Goal: Use online tool/utility: Utilize a website feature to perform a specific function

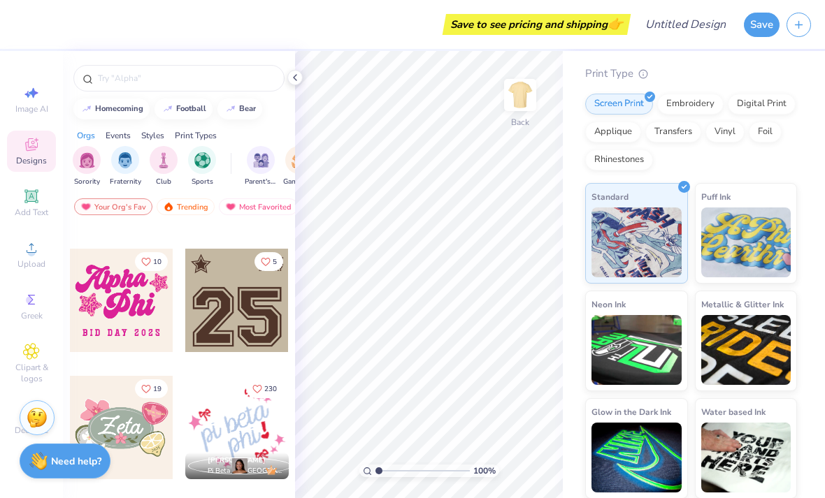
scroll to position [1253, 0]
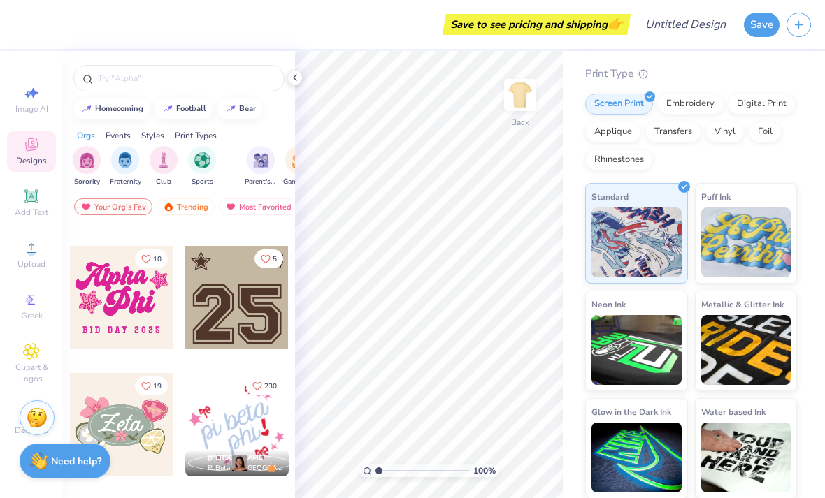
click at [203, 162] on img "filter for Sports" at bounding box center [202, 160] width 16 height 16
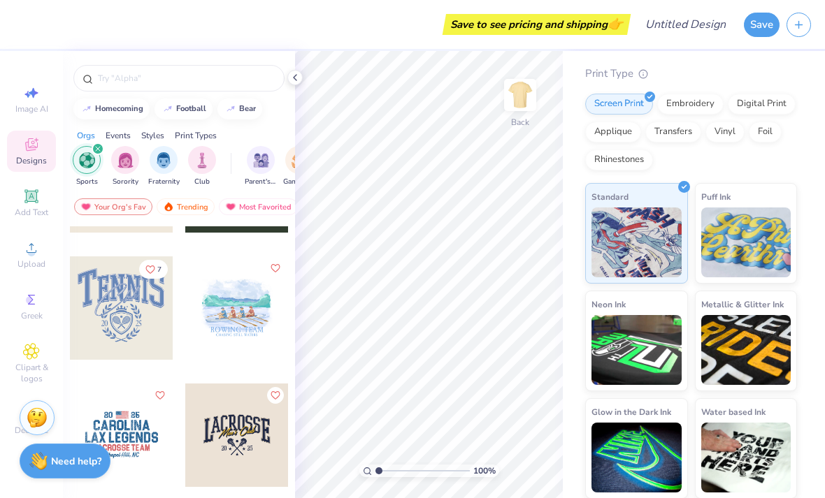
click at [94, 151] on div "filter for Sports" at bounding box center [98, 149] width 13 height 13
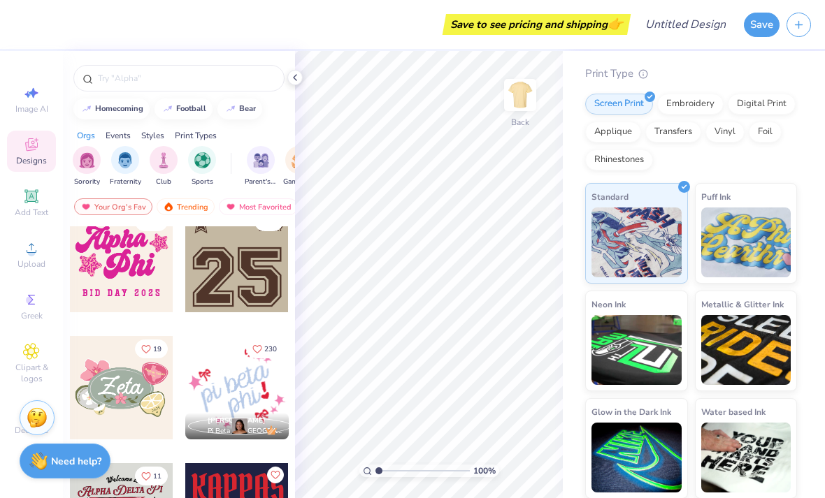
scroll to position [1291, 0]
click at [99, 284] on div at bounding box center [121, 259] width 103 height 103
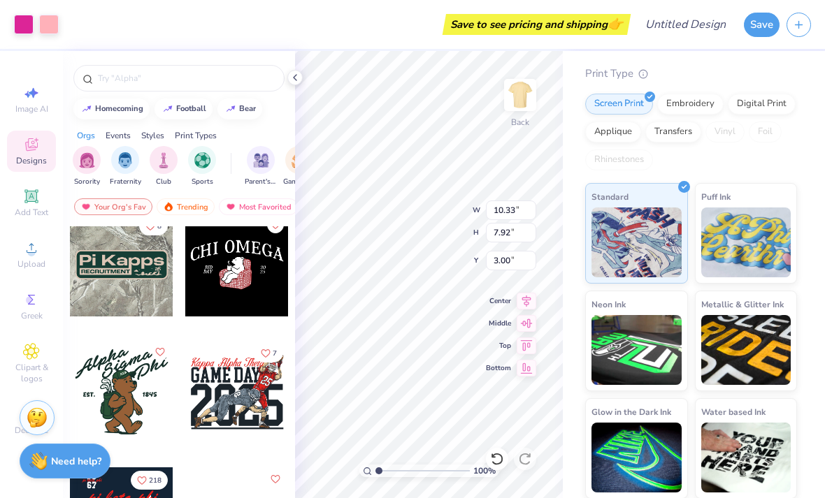
scroll to position [3065, 0]
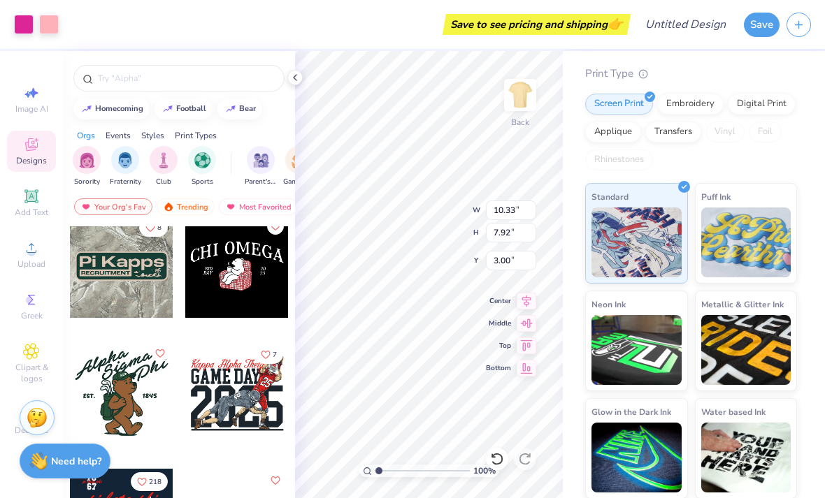
click at [219, 386] on div at bounding box center [236, 393] width 103 height 103
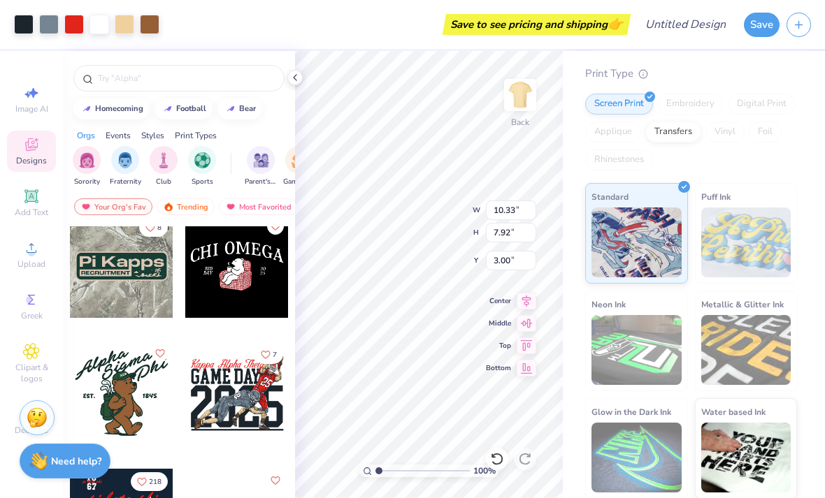
type input "11.74"
type input "9.47"
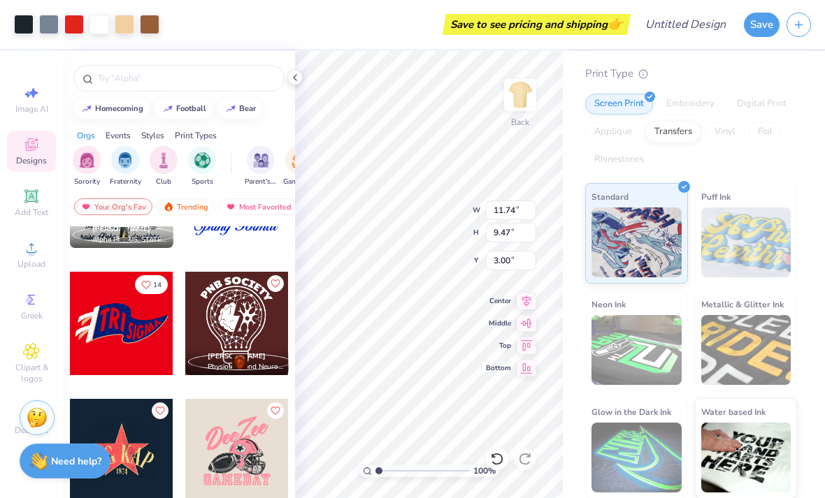
scroll to position [5631, 0]
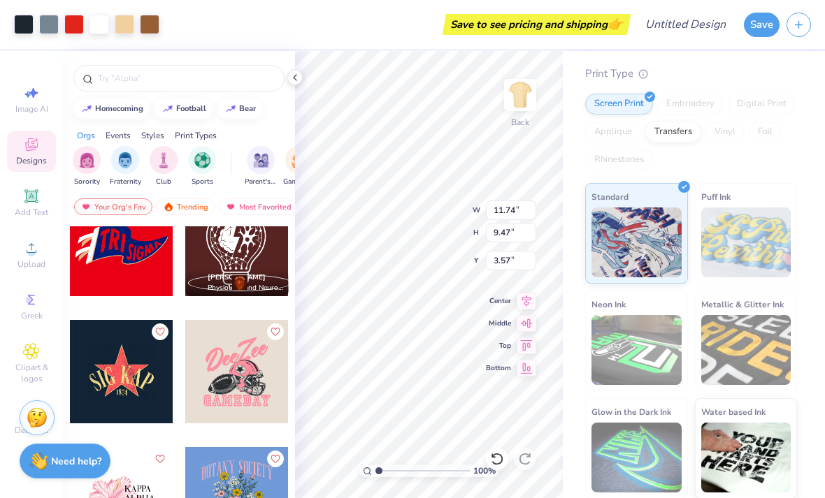
click at [790, 82] on div "Print Type Screen Print Embroidery Digital Print Applique Transfers Vinyl Foil …" at bounding box center [691, 283] width 212 height 434
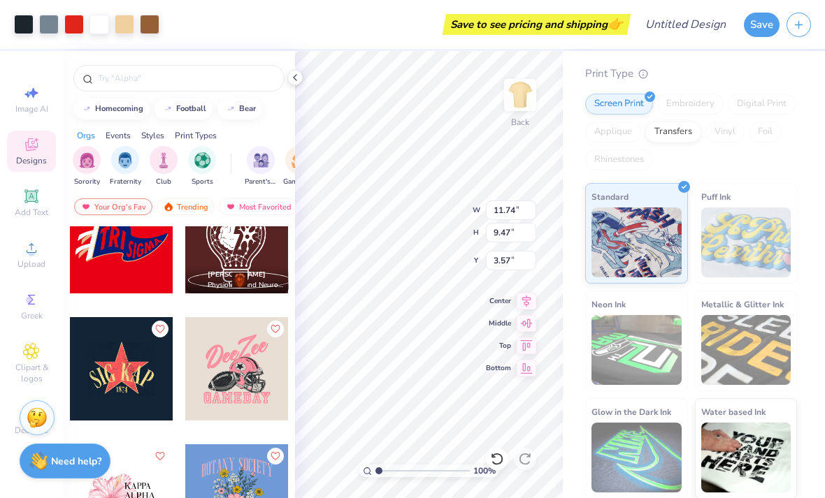
scroll to position [5647, 0]
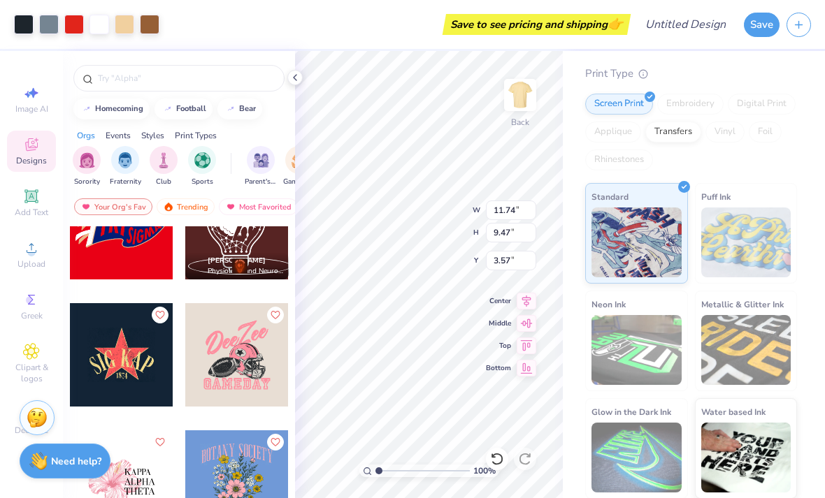
click at [275, 315] on icon "Like" at bounding box center [275, 315] width 10 height 10
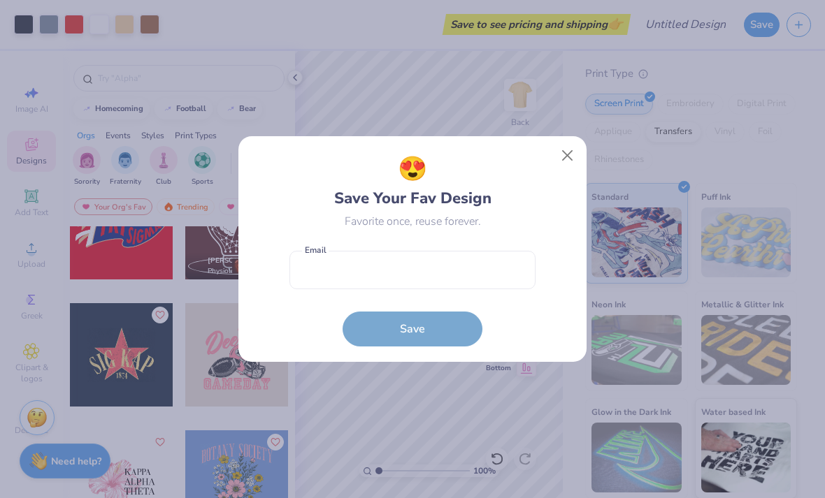
click at [563, 161] on button "Close" at bounding box center [567, 156] width 27 height 27
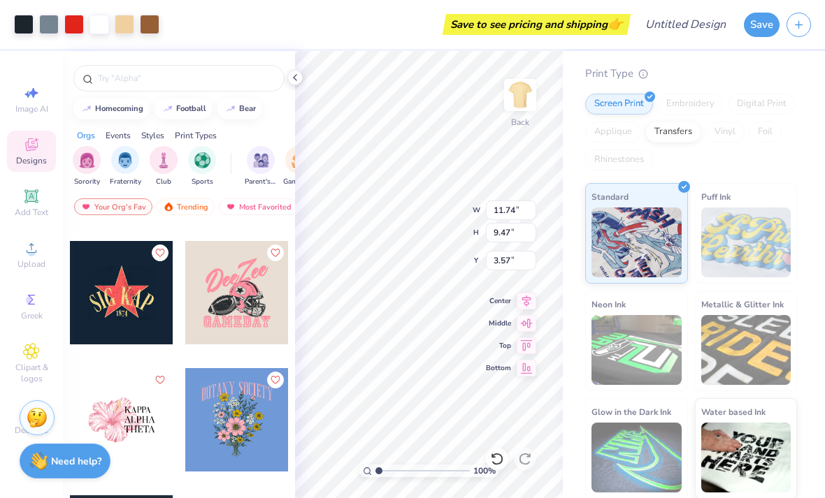
scroll to position [5711, 0]
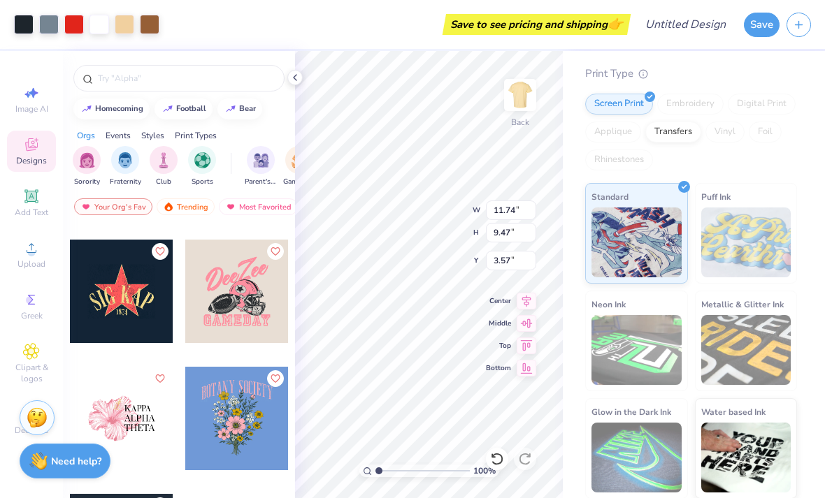
click at [301, 77] on div at bounding box center [294, 77] width 15 height 15
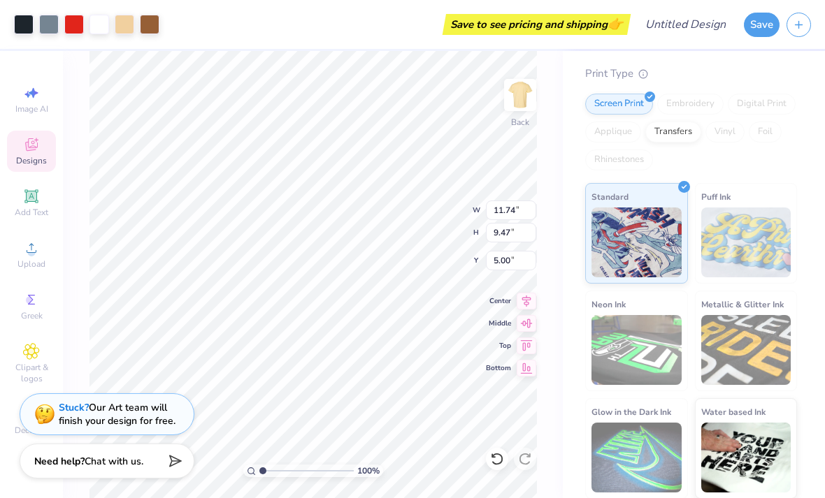
click at [494, 461] on icon at bounding box center [497, 459] width 14 height 14
click at [492, 456] on icon at bounding box center [493, 455] width 3 height 3
type input "3.00"
click at [489, 458] on div at bounding box center [497, 459] width 22 height 22
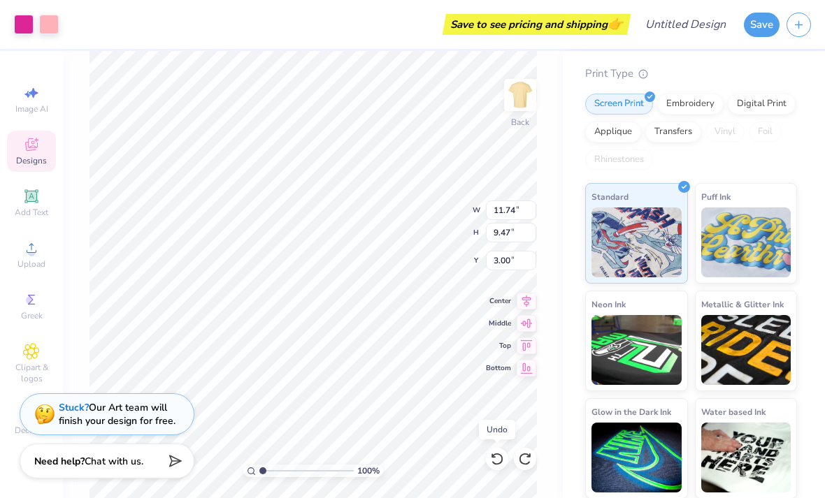
type input "10.33"
type input "7.92"
click at [495, 458] on icon at bounding box center [497, 459] width 14 height 14
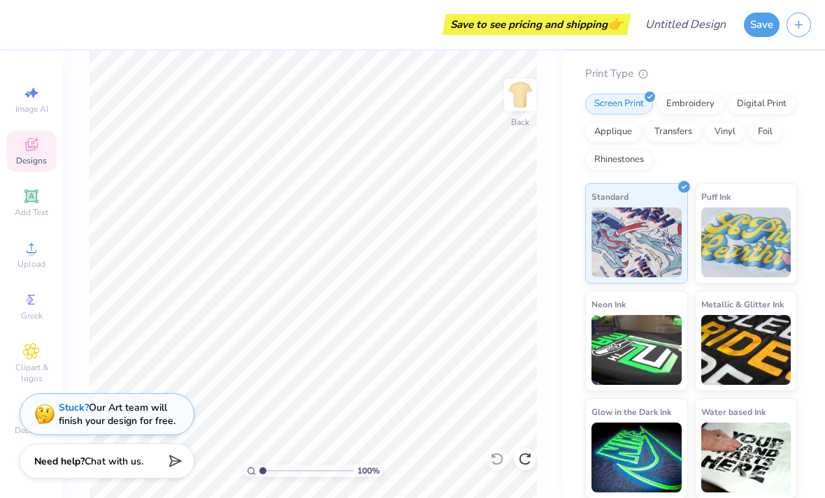
click at [28, 148] on icon at bounding box center [31, 146] width 11 height 9
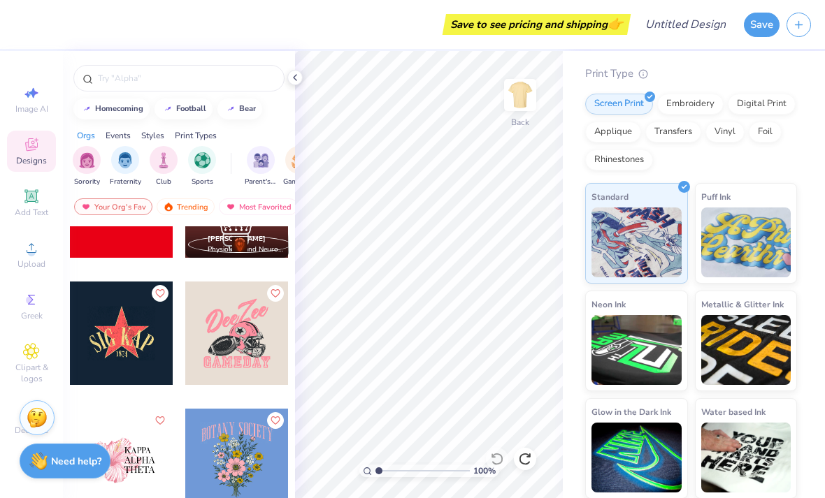
scroll to position [5670, 0]
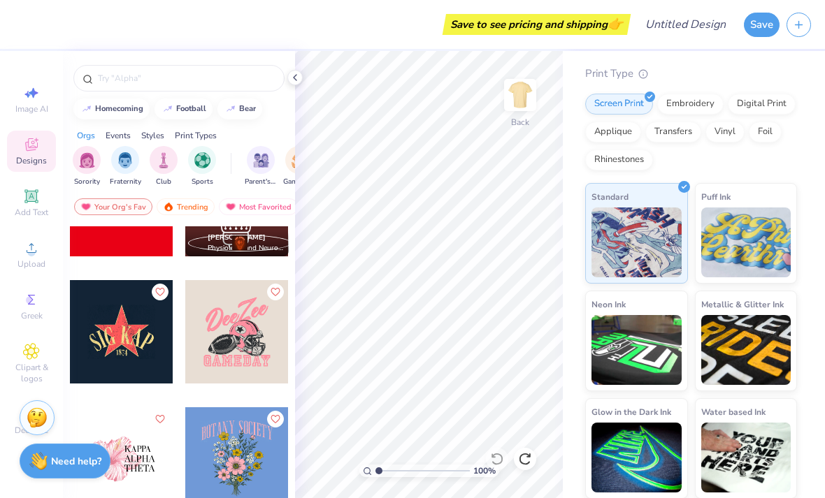
click at [228, 356] on div at bounding box center [236, 331] width 103 height 103
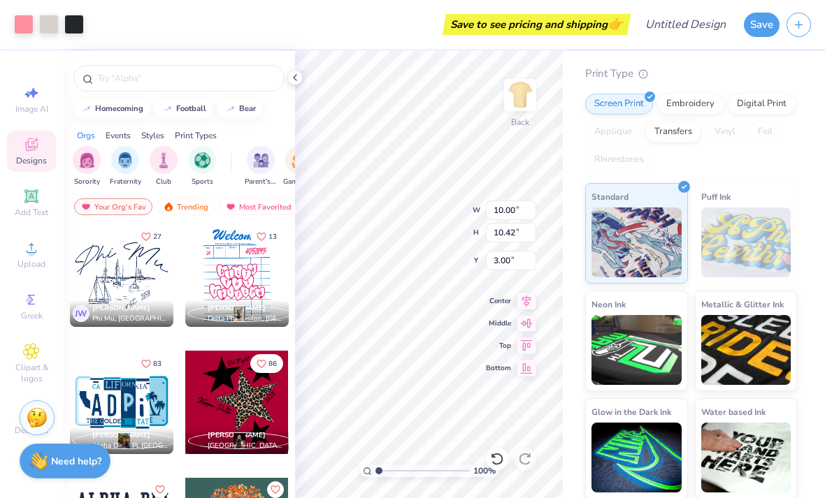
scroll to position [7125, 0]
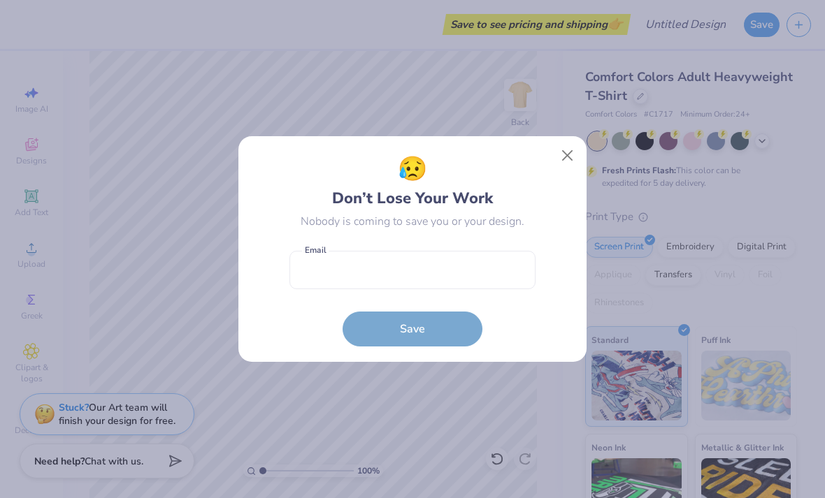
click at [574, 162] on button "Close" at bounding box center [567, 156] width 27 height 27
